Goal: Book appointment/travel/reservation

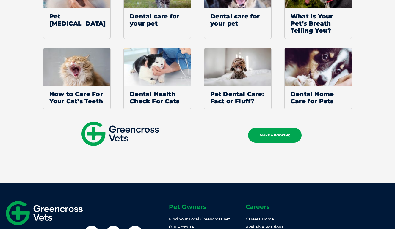
scroll to position [1717, 0]
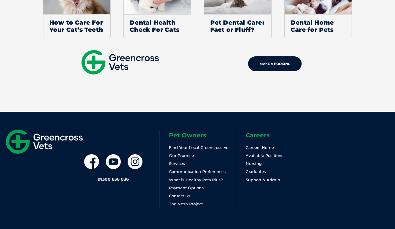
click at [286, 56] on link "MAKE A BOOKING" at bounding box center [274, 63] width 53 height 15
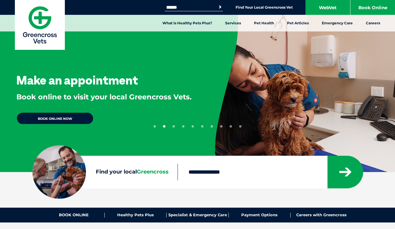
click at [196, 11] on form "Search for: Search" at bounding box center [194, 7] width 58 height 7
click at [243, 11] on li "Find Your Local Greencross Vet" at bounding box center [263, 7] width 57 height 7
click at [244, 7] on link "Find Your Local Greencross Vet" at bounding box center [263, 7] width 57 height 5
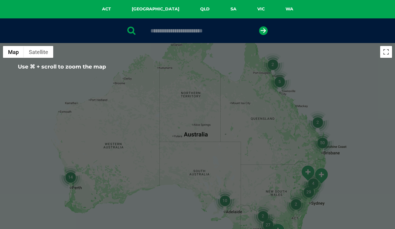
scroll to position [98, 0]
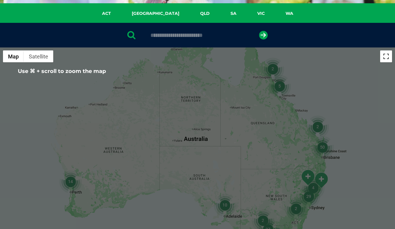
click at [380, 58] on button "Toggle fullscreen view" at bounding box center [386, 57] width 12 height 12
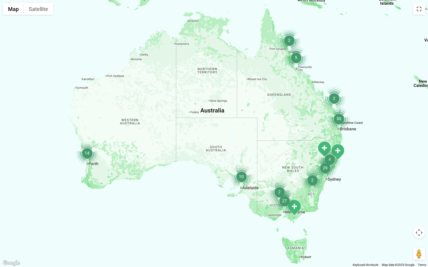
click at [394, 229] on button "Map camera controls" at bounding box center [419, 233] width 12 height 12
click at [394, 221] on button "Zoom in" at bounding box center [404, 218] width 12 height 12
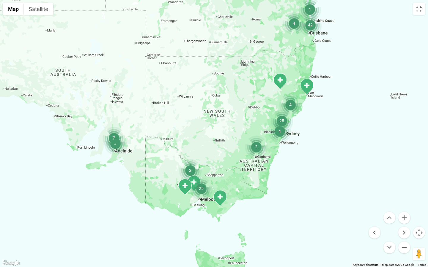
drag, startPoint x: 383, startPoint y: 166, endPoint x: 227, endPoint y: 73, distance: 181.1
click at [227, 73] on div at bounding box center [214, 133] width 428 height 267
click at [394, 218] on button "Zoom in" at bounding box center [404, 218] width 12 height 12
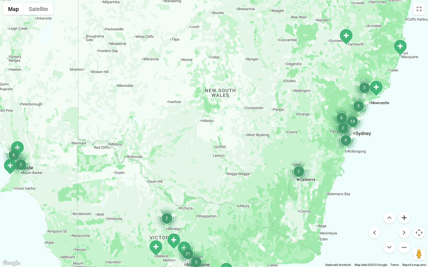
click at [394, 218] on button "Zoom in" at bounding box center [404, 218] width 12 height 12
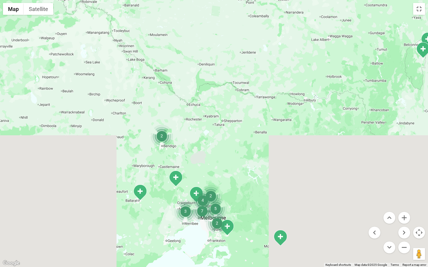
drag, startPoint x: 198, startPoint y: 181, endPoint x: 240, endPoint y: 0, distance: 185.6
click at [240, 0] on div at bounding box center [214, 133] width 428 height 267
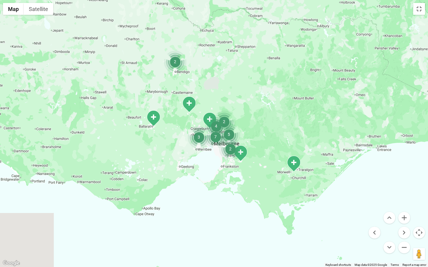
drag, startPoint x: 254, startPoint y: 75, endPoint x: 267, endPoint y: 0, distance: 76.4
click at [267, 0] on div at bounding box center [214, 133] width 428 height 267
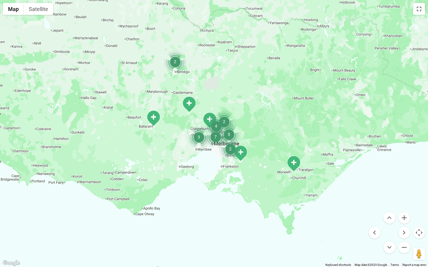
click at [175, 62] on img "2" at bounding box center [175, 62] width 23 height 23
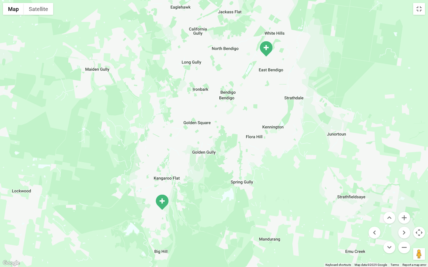
click at [266, 51] on img "White Hills" at bounding box center [266, 49] width 15 height 16
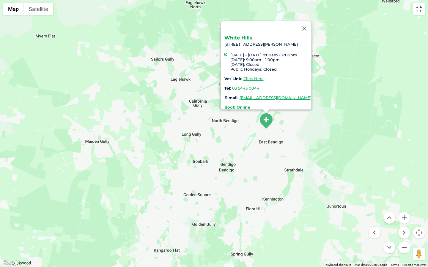
click at [394, 8] on button "Toggle fullscreen view" at bounding box center [419, 9] width 12 height 12
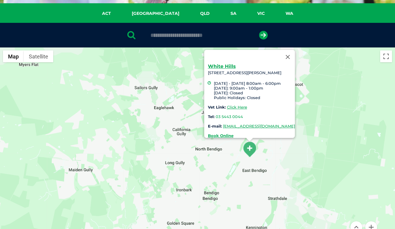
click at [208, 69] on div "White Hills 354 Napier Street, White Hills Monday - Friday 8:00am - 6:00pm Satu…" at bounding box center [251, 101] width 87 height 74
copy div "354 Napier Street, White Hills"
drag, startPoint x: 196, startPoint y: 69, endPoint x: 257, endPoint y: 69, distance: 60.6
click at [257, 69] on div "White Hills 354 Napier Street, White Hills Monday - Friday 8:00am - 6:00pm Satu…" at bounding box center [249, 94] width 91 height 88
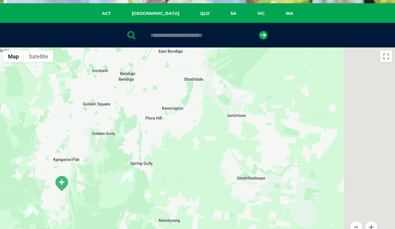
drag, startPoint x: 354, startPoint y: 159, endPoint x: 270, endPoint y: 38, distance: 146.8
click at [270, 38] on section "ACT NSW QLD SA VIC WA ← Move left → Move right ↑ Move up ↓ Move down + Zoom in …" at bounding box center [197, 205] width 395 height 404
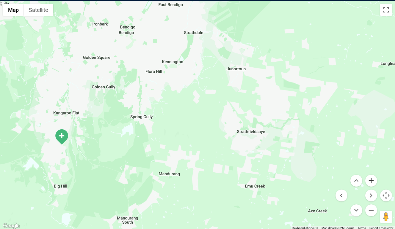
scroll to position [150, 0]
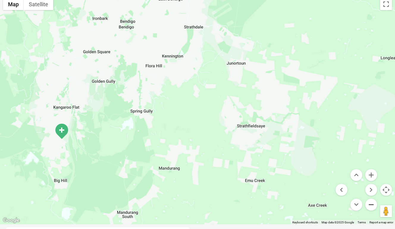
click at [370, 206] on button "Zoom out" at bounding box center [371, 205] width 12 height 12
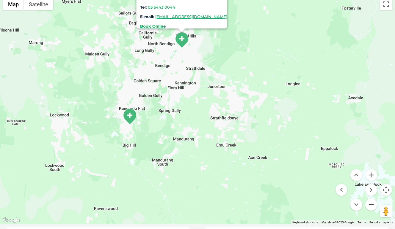
click at [370, 206] on button "Zoom out" at bounding box center [371, 205] width 12 height 12
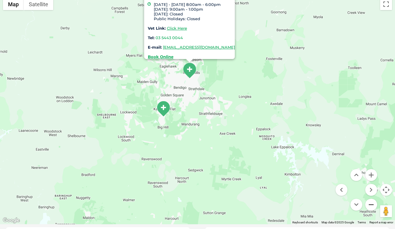
click at [370, 206] on button "Zoom out" at bounding box center [371, 205] width 12 height 12
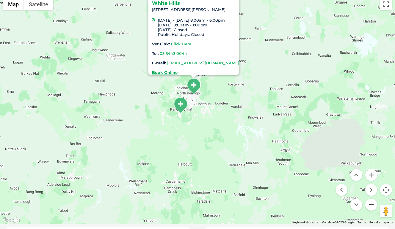
click at [370, 206] on button "Zoom out" at bounding box center [371, 205] width 12 height 12
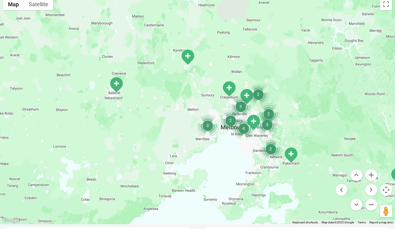
drag, startPoint x: 314, startPoint y: 162, endPoint x: 281, endPoint y: 40, distance: 126.8
click at [281, 40] on div "White Hills 354 Napier Street, White Hills Monday - Friday 8:00am - 6:00pm Satu…" at bounding box center [197, 109] width 395 height 229
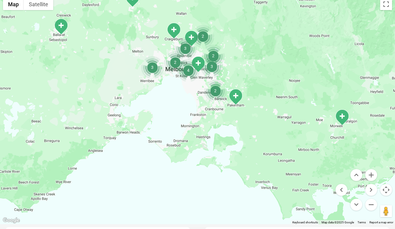
drag, startPoint x: 317, startPoint y: 88, endPoint x: 262, endPoint y: 29, distance: 80.9
click at [262, 29] on div "White Hills 354 Napier Street, White Hills Monday - Friday 8:00am - 6:00pm Satu…" at bounding box center [197, 109] width 395 height 229
click at [371, 177] on button "Zoom in" at bounding box center [371, 175] width 12 height 12
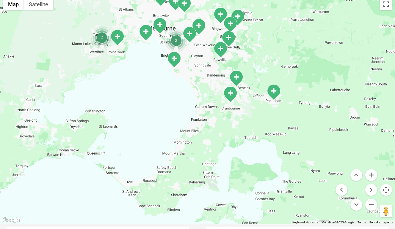
click at [371, 177] on button "Zoom in" at bounding box center [371, 175] width 12 height 12
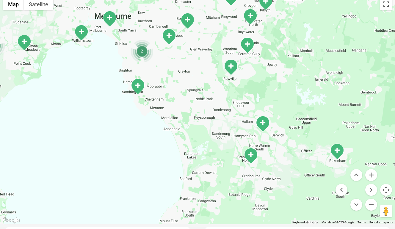
drag, startPoint x: 304, startPoint y: 48, endPoint x: 292, endPoint y: 118, distance: 71.5
click at [292, 118] on div "White Hills 354 Napier Street, White Hills Monday - Friday 8:00am - 6:00pm Satu…" at bounding box center [197, 109] width 395 height 229
click at [374, 178] on button "Zoom in" at bounding box center [371, 175] width 12 height 12
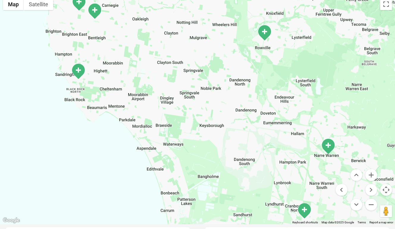
click at [75, 71] on img "Sandringham" at bounding box center [78, 71] width 15 height 16
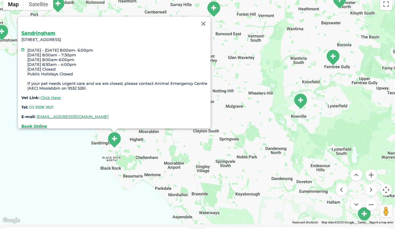
click at [300, 105] on img "Stud Park" at bounding box center [300, 101] width 15 height 16
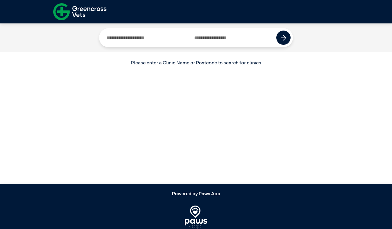
click at [215, 37] on input "Search by Postcode" at bounding box center [233, 37] width 88 height 19
type input "****"
click at [279, 35] on button at bounding box center [283, 38] width 14 height 14
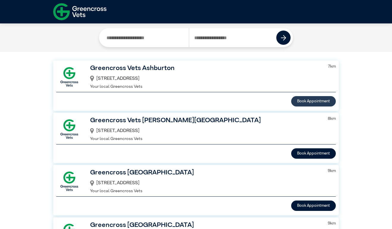
click at [314, 103] on button "Book Appointment" at bounding box center [313, 101] width 45 height 10
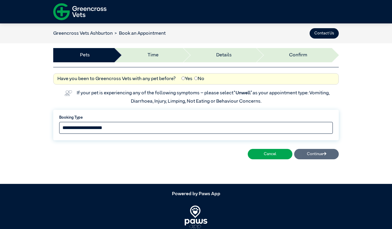
select select "*****"
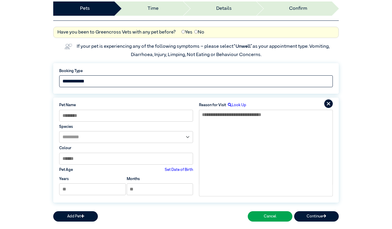
scroll to position [47, 0]
